Goal: Information Seeking & Learning: Find specific fact

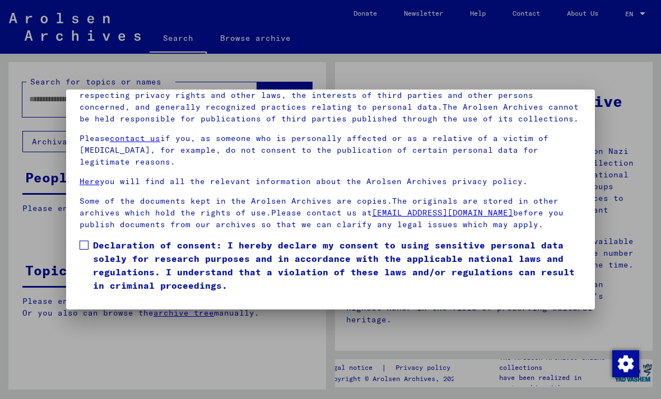
scroll to position [119, 0]
click at [91, 239] on label "Declaration of consent: I hereby declare my consent to using sensitive personal…" at bounding box center [331, 266] width 502 height 54
click at [115, 298] on button "I agree" at bounding box center [107, 308] width 54 height 21
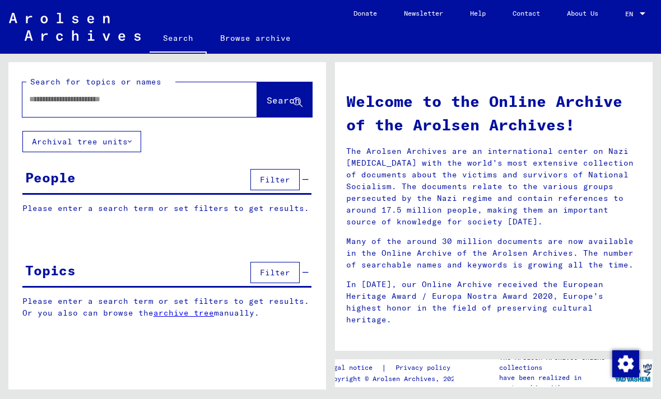
click at [156, 99] on input "text" at bounding box center [126, 100] width 194 height 12
type input "**********"
click at [281, 102] on span "Search" at bounding box center [284, 100] width 34 height 11
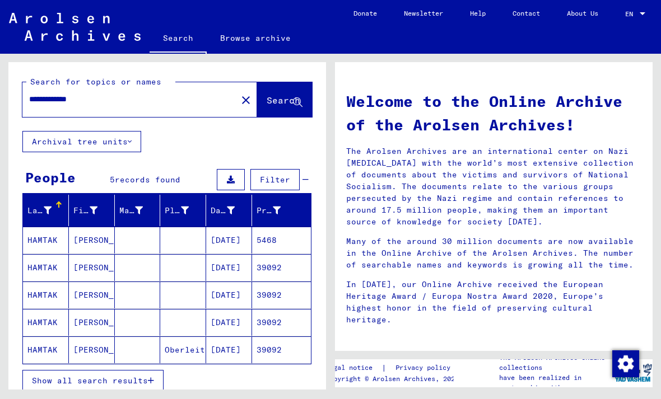
click at [245, 242] on mat-cell "[DATE]" at bounding box center [229, 240] width 46 height 27
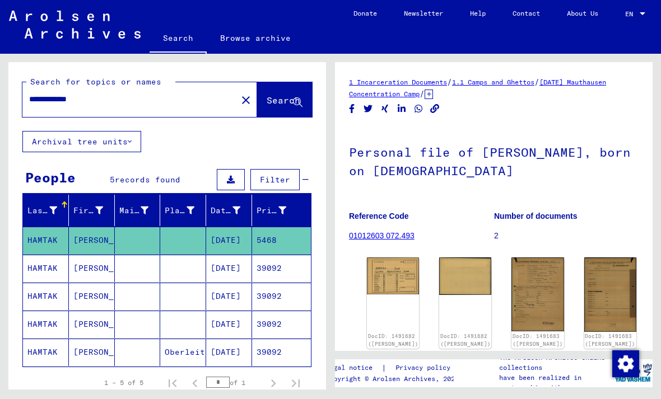
click at [399, 277] on img at bounding box center [393, 276] width 52 height 37
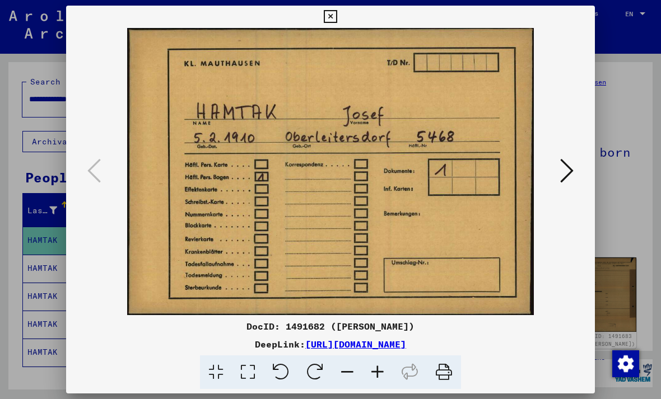
click at [568, 182] on icon at bounding box center [566, 170] width 13 height 27
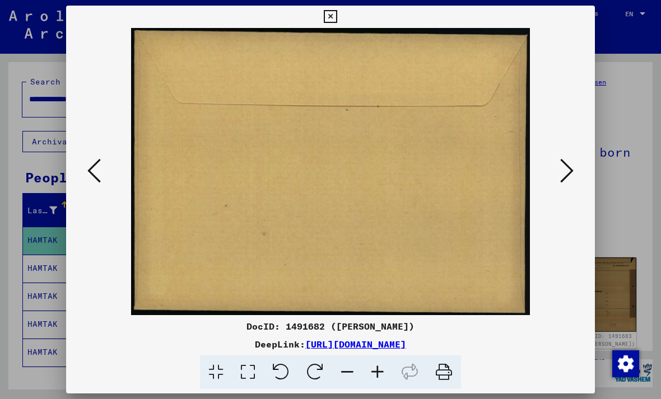
click at [572, 172] on icon at bounding box center [566, 170] width 13 height 27
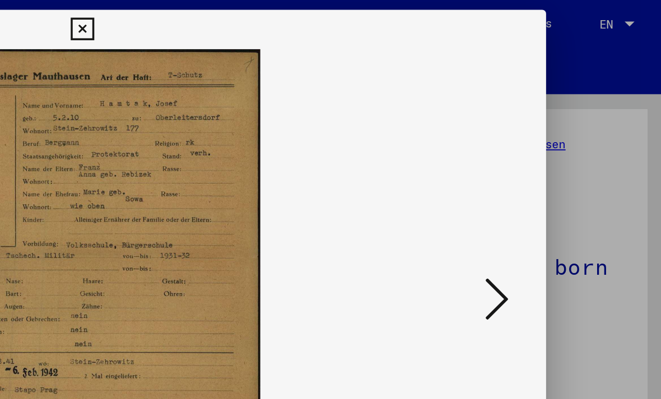
click at [560, 175] on icon at bounding box center [566, 170] width 13 height 27
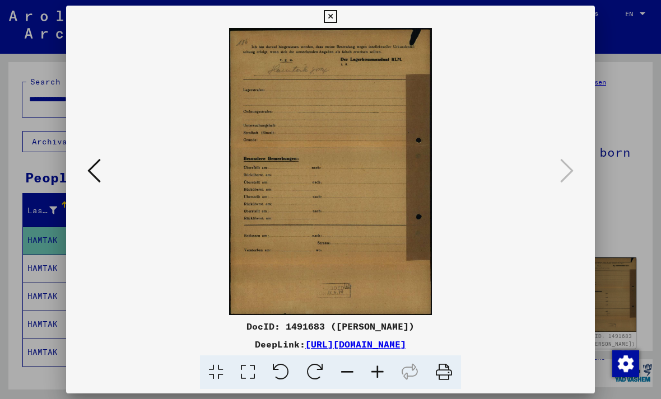
click at [336, 20] on icon at bounding box center [330, 16] width 13 height 13
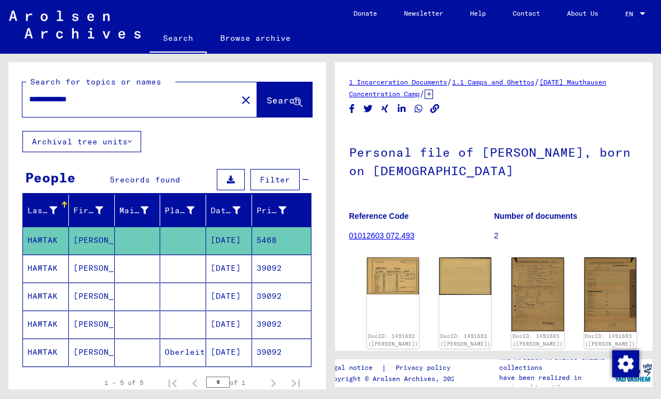
click at [288, 273] on mat-cell "39092" at bounding box center [281, 268] width 59 height 27
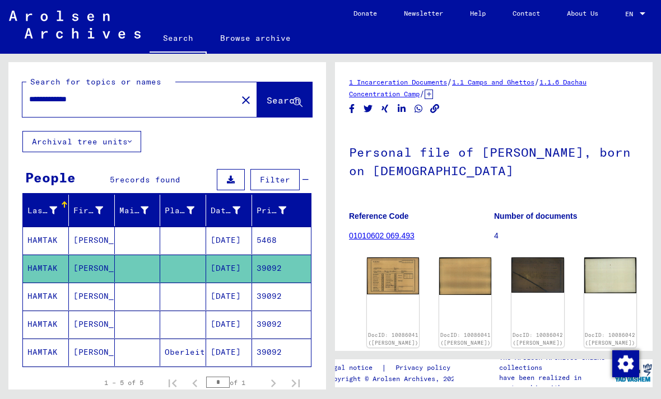
click at [385, 276] on img at bounding box center [393, 276] width 52 height 37
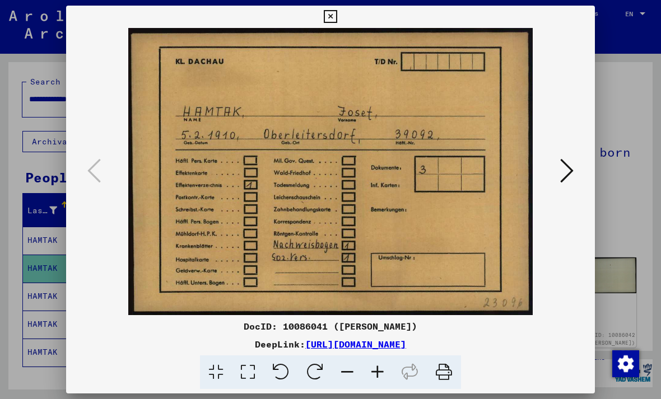
click at [565, 186] on button at bounding box center [567, 172] width 20 height 32
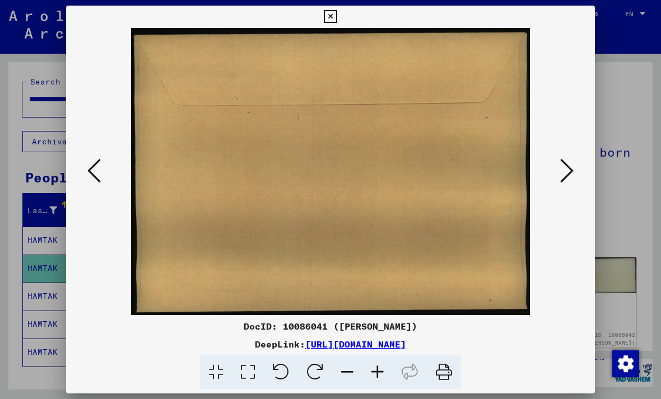
click at [567, 178] on icon at bounding box center [566, 170] width 13 height 27
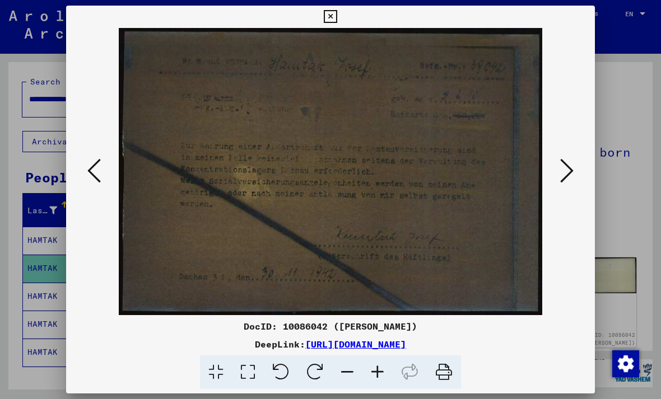
click at [567, 184] on icon at bounding box center [566, 170] width 13 height 27
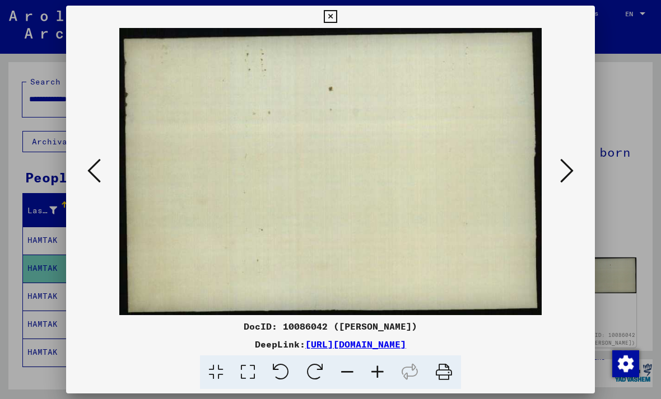
click at [569, 176] on icon at bounding box center [566, 170] width 13 height 27
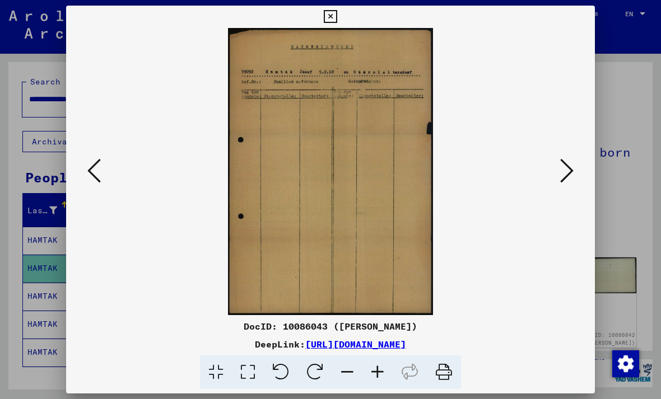
click at [574, 170] on button at bounding box center [567, 172] width 20 height 32
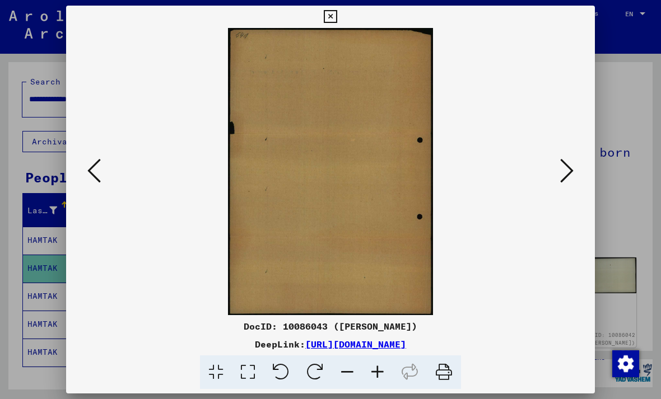
click at [582, 169] on div at bounding box center [330, 171] width 529 height 287
click at [567, 179] on icon at bounding box center [566, 170] width 13 height 27
